Goal: Use online tool/utility: Utilize a website feature to perform a specific function

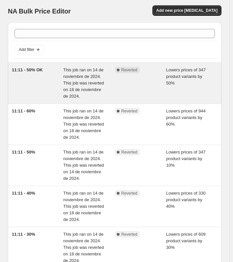
click at [34, 72] on span "11:11 - 50% OK" at bounding box center [27, 69] width 31 height 5
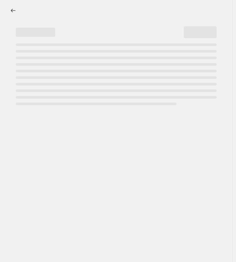
select select "percentage"
select select "collection"
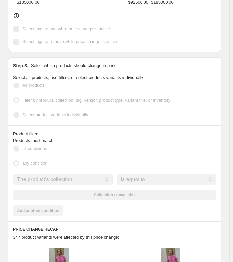
scroll to position [428, 0]
